Goal: Information Seeking & Learning: Learn about a topic

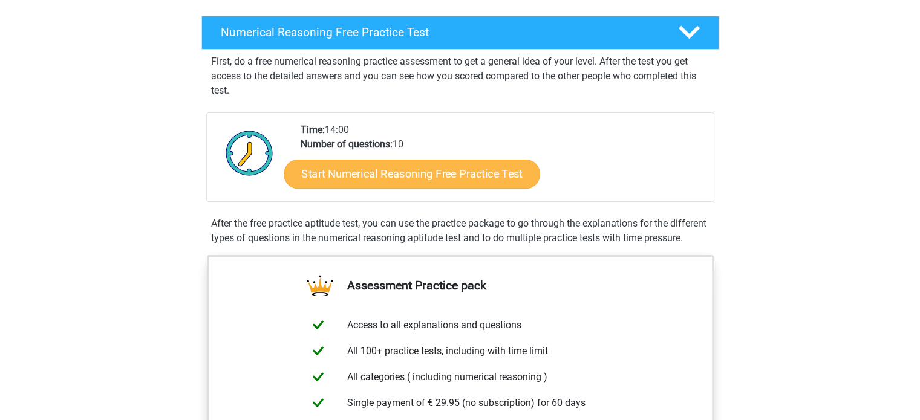
scroll to position [183, 0]
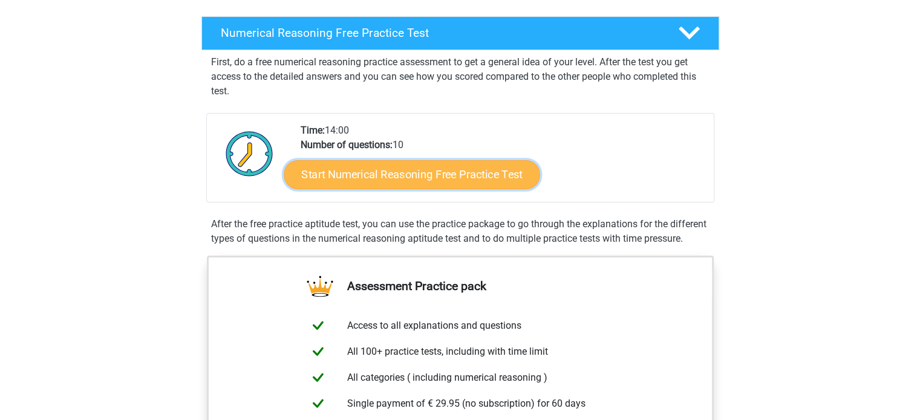
click at [419, 167] on link "Start Numerical Reasoning Free Practice Test" at bounding box center [412, 174] width 256 height 29
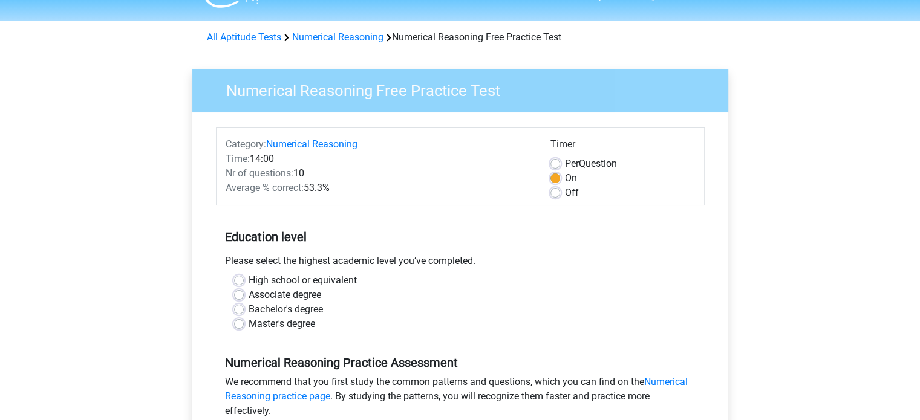
scroll to position [122, 0]
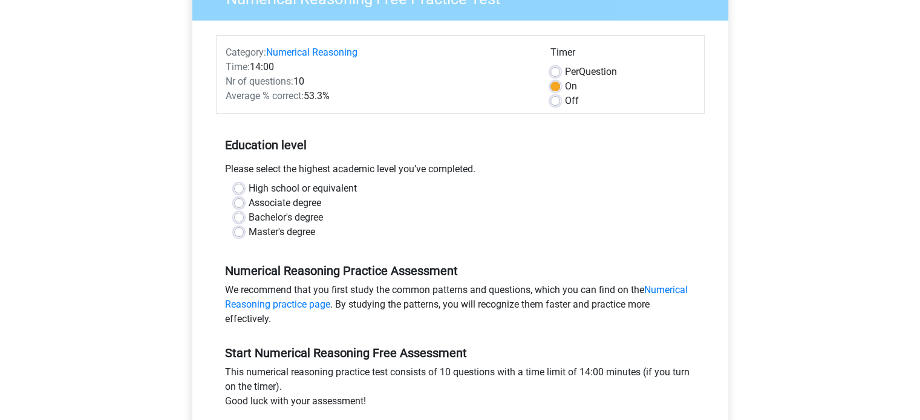
click at [249, 217] on label "Bachelor's degree" at bounding box center [286, 218] width 74 height 15
click at [237, 217] on input "Bachelor's degree" at bounding box center [239, 217] width 10 height 12
radio input "true"
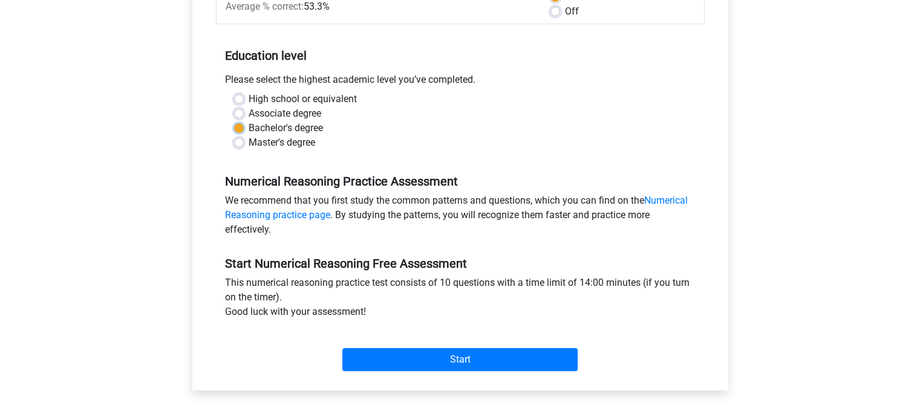
scroll to position [215, 0]
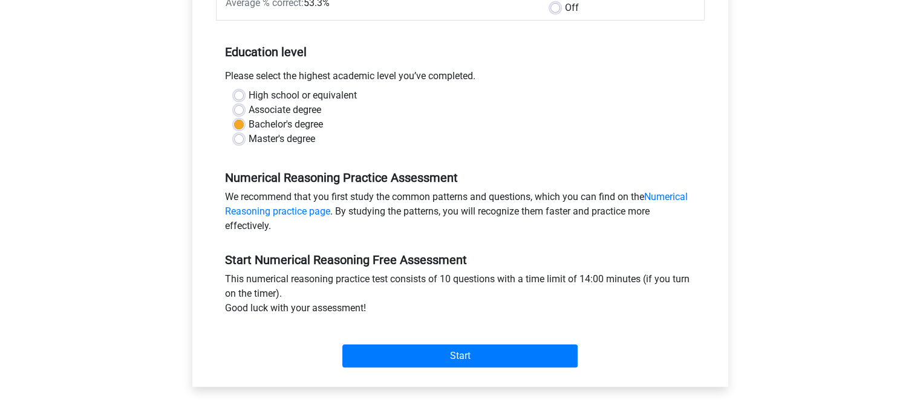
click at [249, 96] on label "High school or equivalent" at bounding box center [303, 95] width 108 height 15
click at [240, 96] on input "High school or equivalent" at bounding box center [239, 94] width 10 height 12
radio input "true"
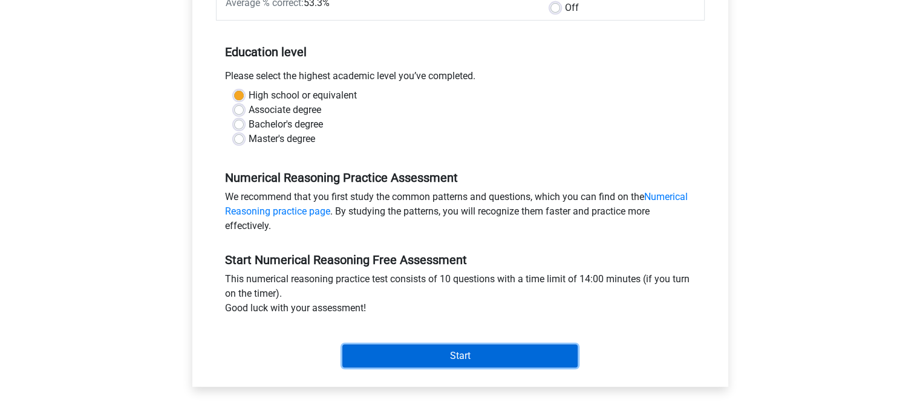
click at [462, 353] on input "Start" at bounding box center [459, 356] width 235 height 23
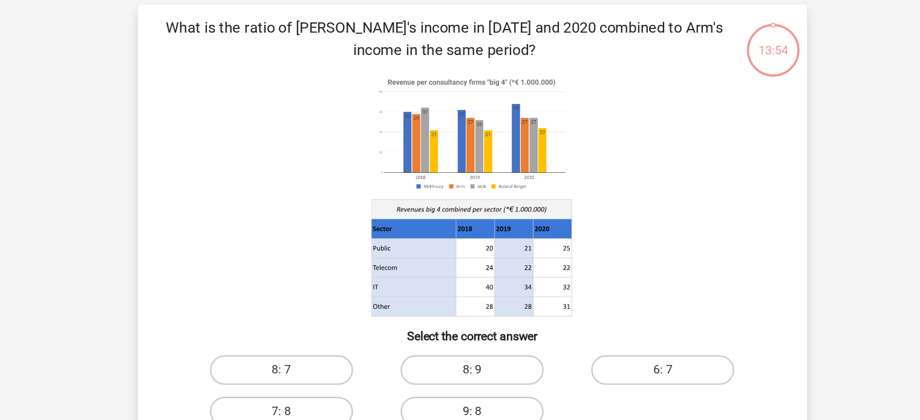
scroll to position [17, 0]
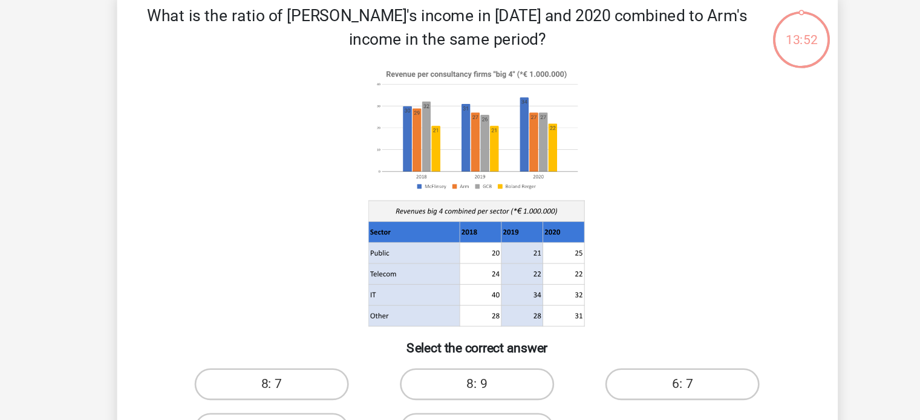
click at [523, 142] on image at bounding box center [458, 144] width 163 height 100
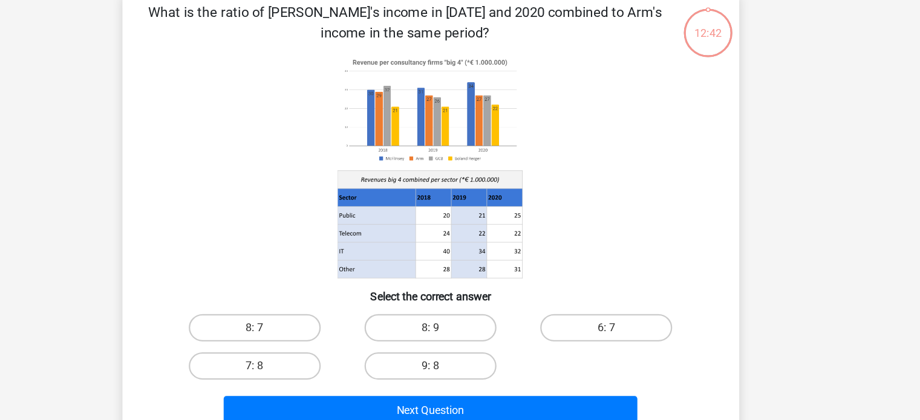
scroll to position [39, 0]
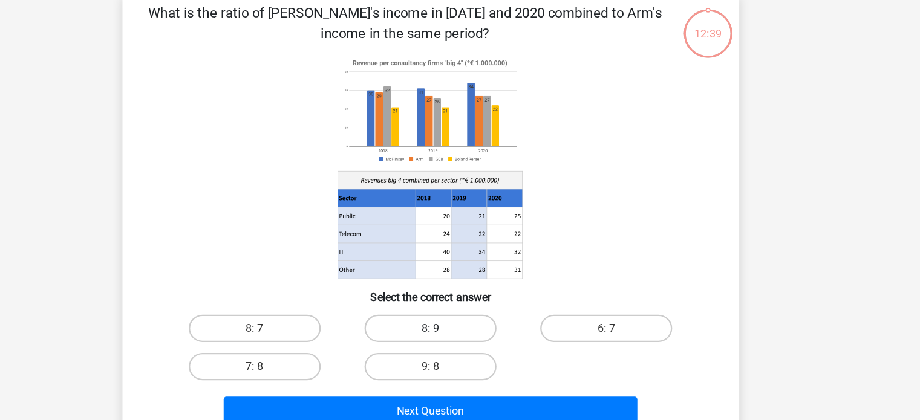
click at [440, 325] on label "8: 9" at bounding box center [460, 314] width 117 height 24
click at [460, 322] on input "8: 9" at bounding box center [464, 319] width 8 height 8
radio input "true"
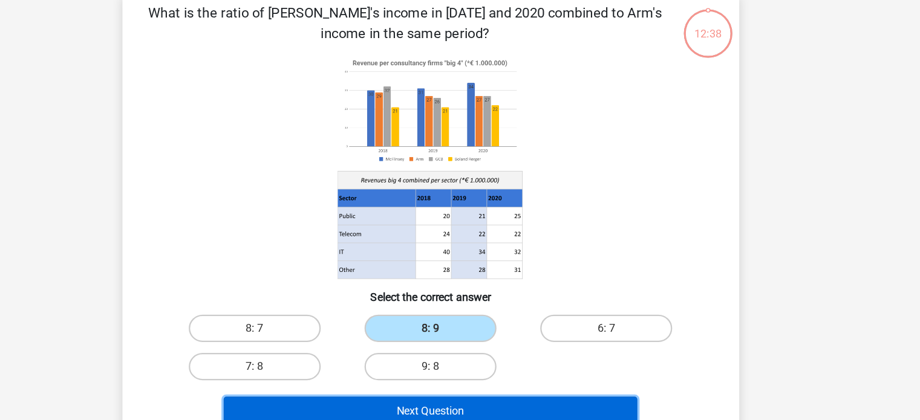
click at [456, 380] on button "Next Question" at bounding box center [460, 387] width 366 height 25
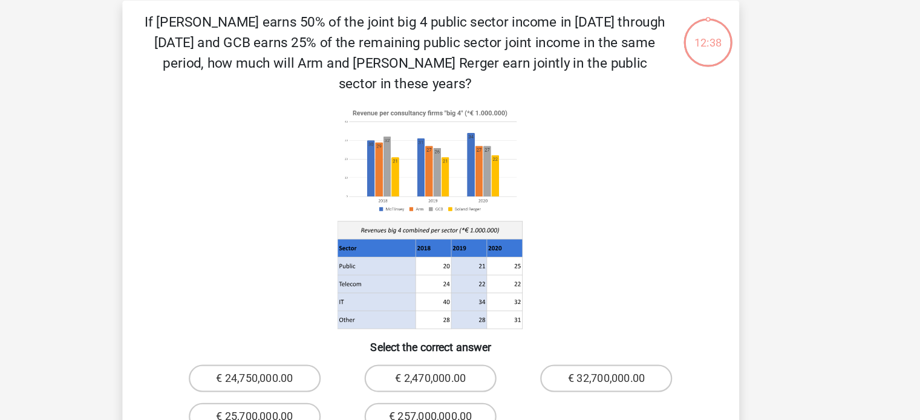
scroll to position [0, 0]
